Goal: Find contact information: Find contact information

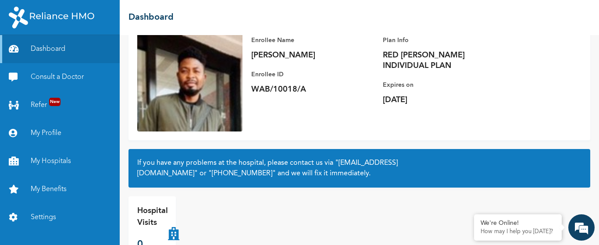
scroll to position [94, 0]
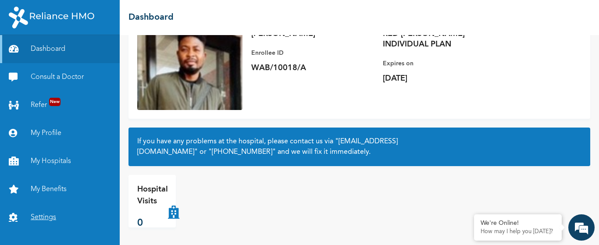
click at [52, 218] on link "Settings" at bounding box center [60, 218] width 120 height 28
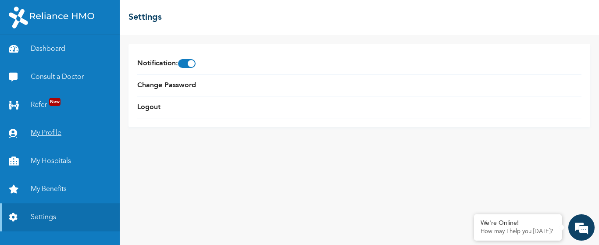
click at [52, 138] on link "My Profile" at bounding box center [60, 133] width 120 height 28
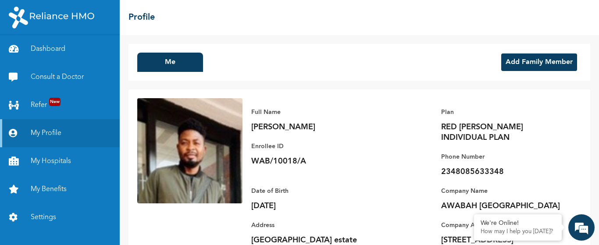
scroll to position [36, 0]
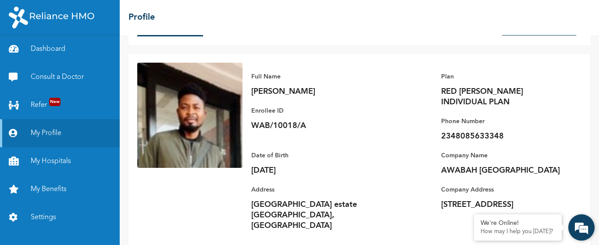
click at [580, 223] on em at bounding box center [582, 228] width 24 height 24
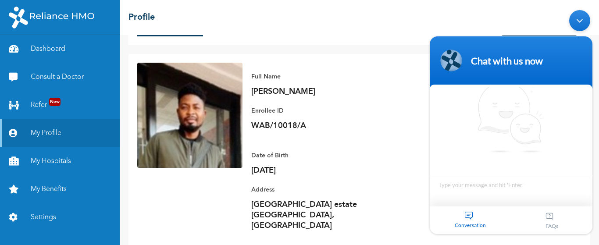
scroll to position [6, 0]
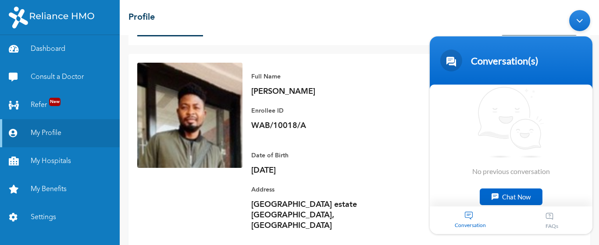
click at [579, 20] on div "Minimize live chat window" at bounding box center [579, 20] width 21 height 21
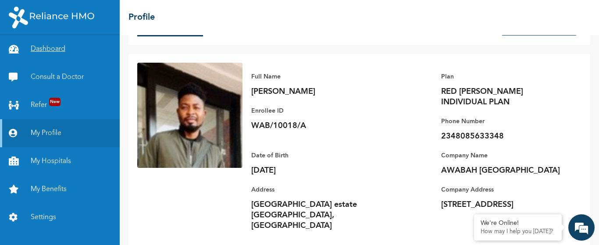
click at [73, 58] on link "Dashboard" at bounding box center [60, 49] width 120 height 28
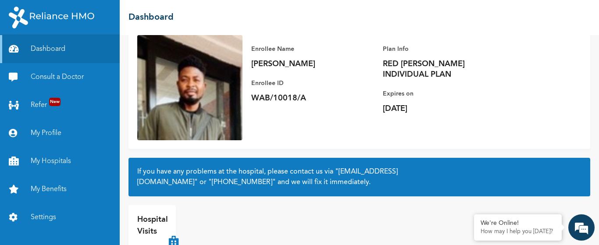
scroll to position [94, 0]
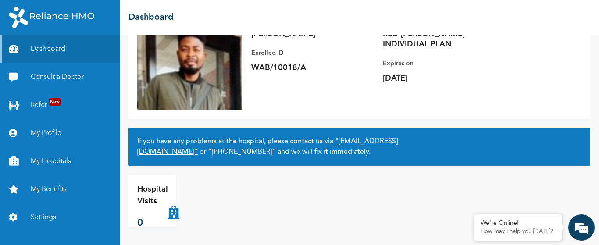
click at [246, 154] on link ""[EMAIL_ADDRESS][DOMAIN_NAME]"" at bounding box center [267, 147] width 261 height 18
drag, startPoint x: 136, startPoint y: 155, endPoint x: 255, endPoint y: 155, distance: 119.3
click at [255, 155] on div "If you have any problems at the hospital, please contact us via "[EMAIL_ADDRESS…" at bounding box center [360, 147] width 462 height 39
copy link ""[EMAIL_ADDRESS][DOMAIN_NAME]"
